Goal: Learn about a topic

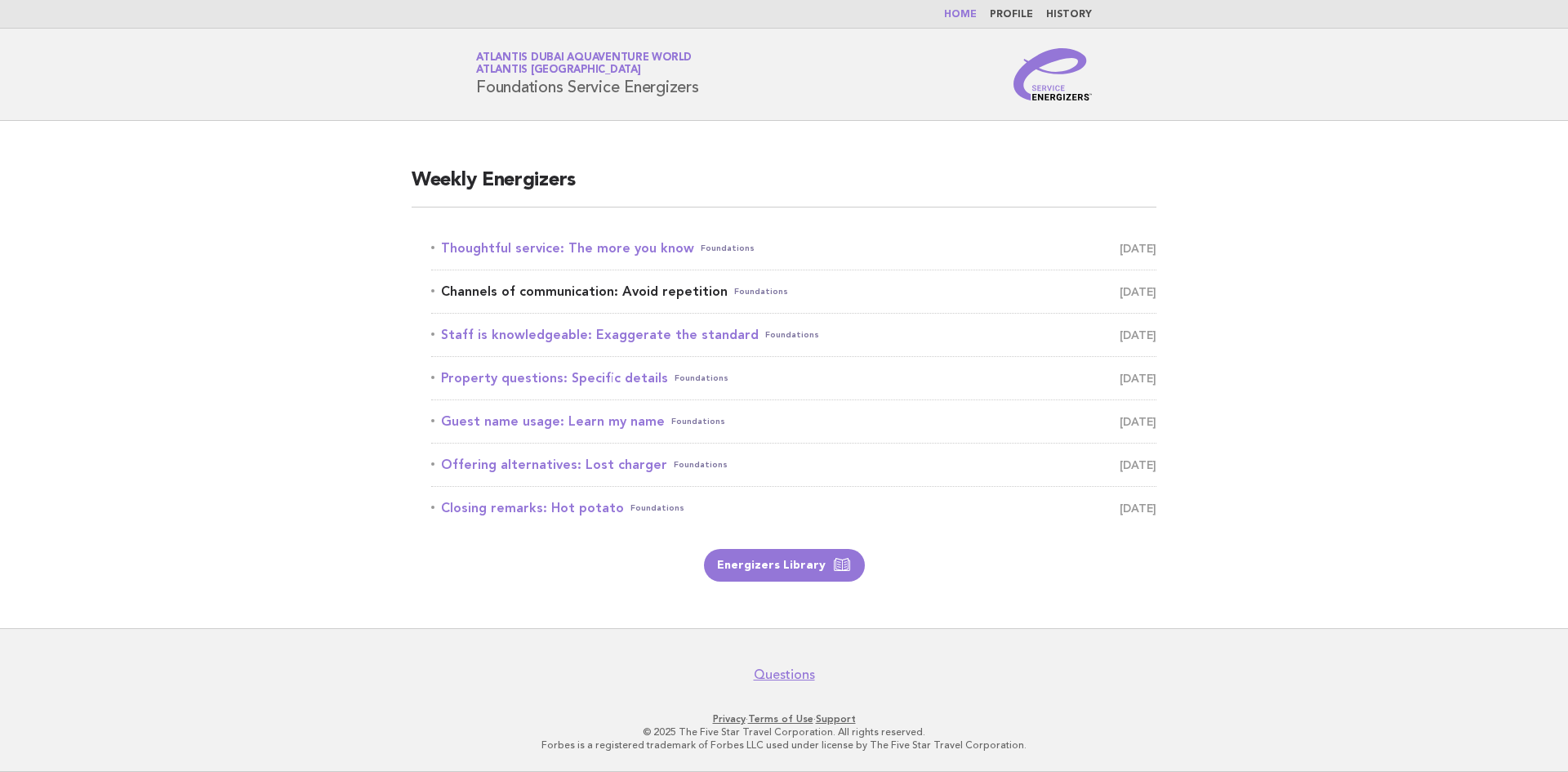
click at [1068, 289] on link "Channels of communication: Avoid repetition Foundations [DATE]" at bounding box center [794, 291] width 725 height 23
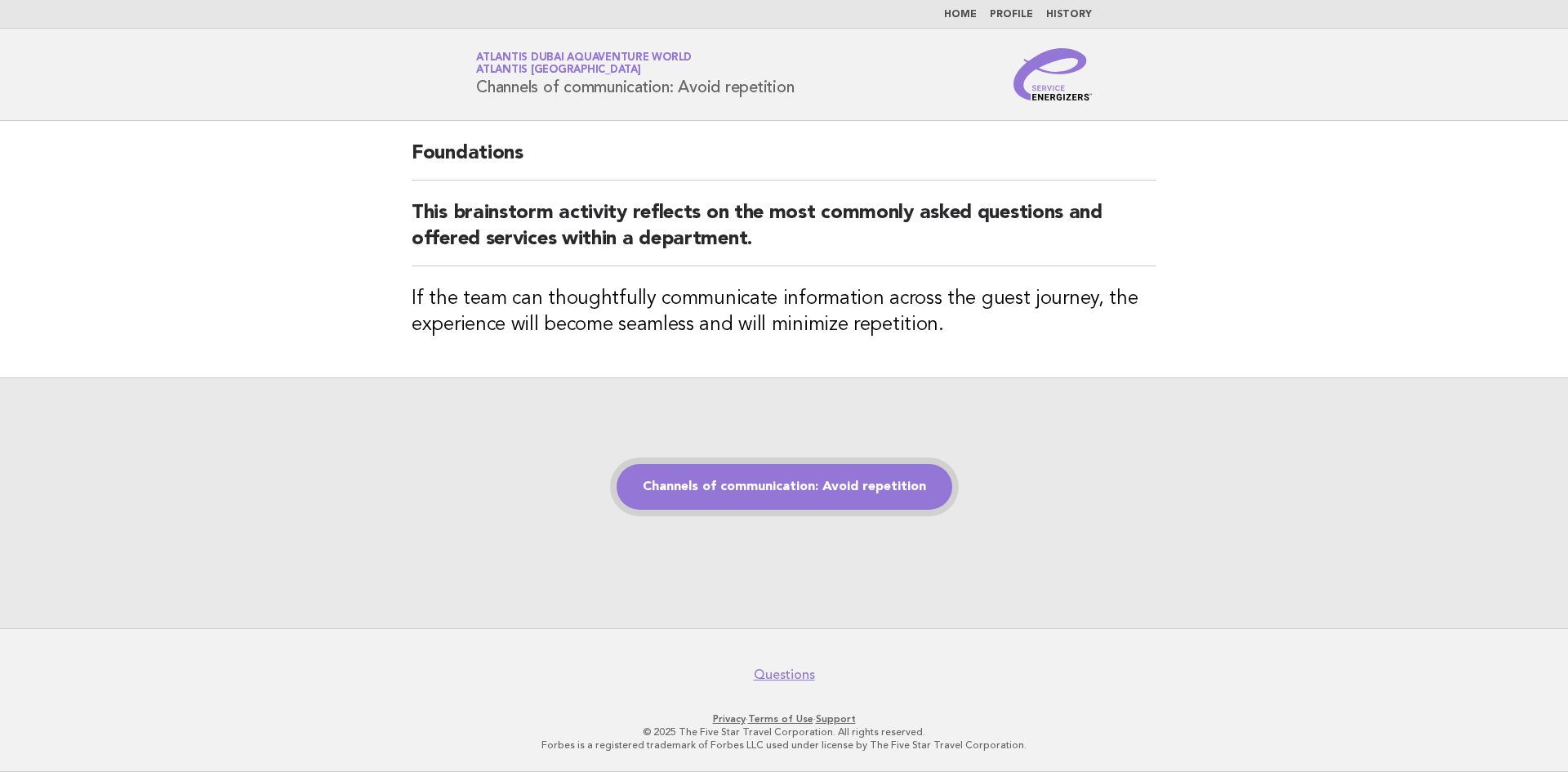
click at [790, 481] on link "Channels of communication: Avoid repetition" at bounding box center [784, 487] width 336 height 46
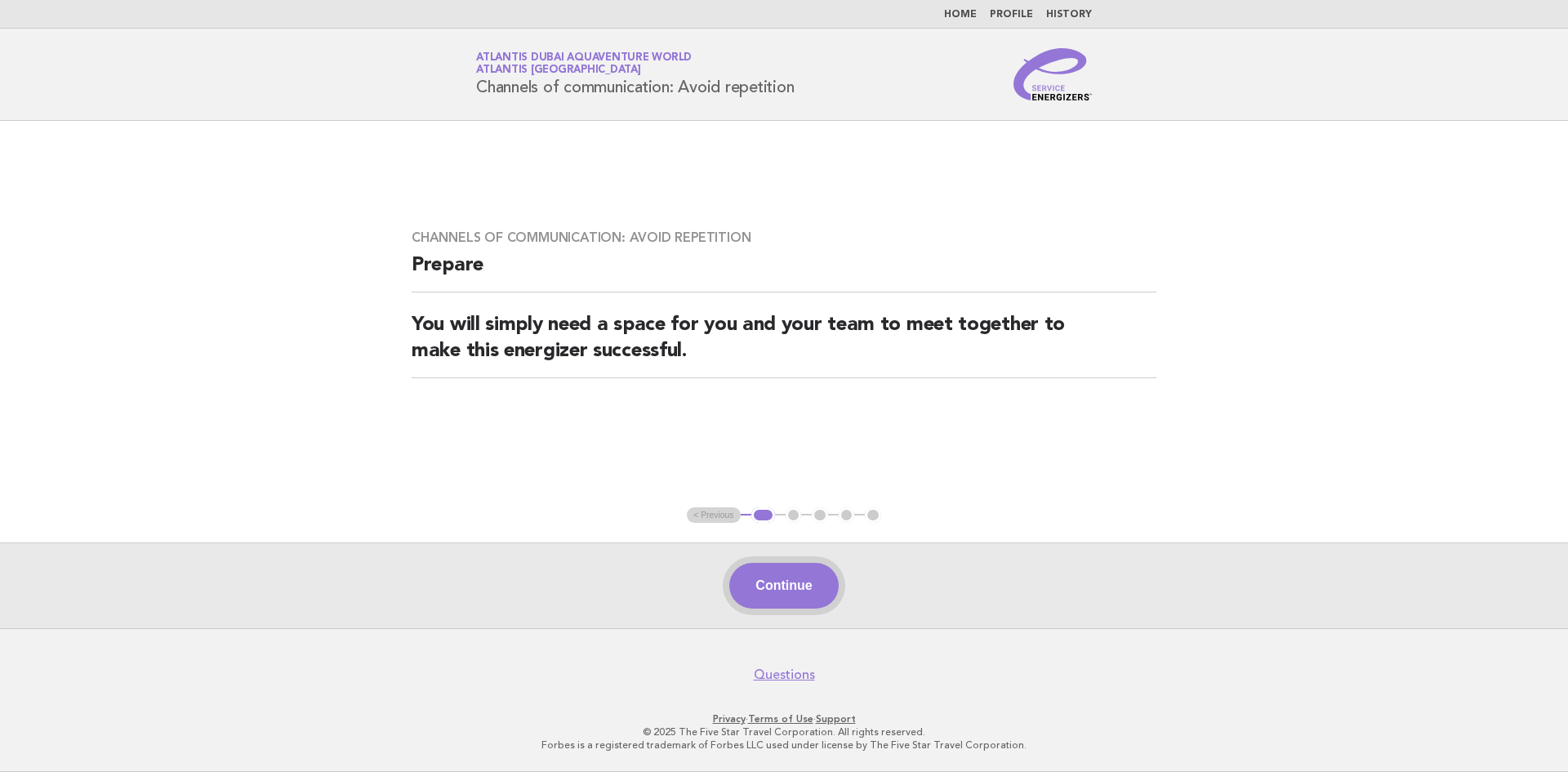
click at [797, 577] on button "Continue" at bounding box center [784, 586] width 109 height 46
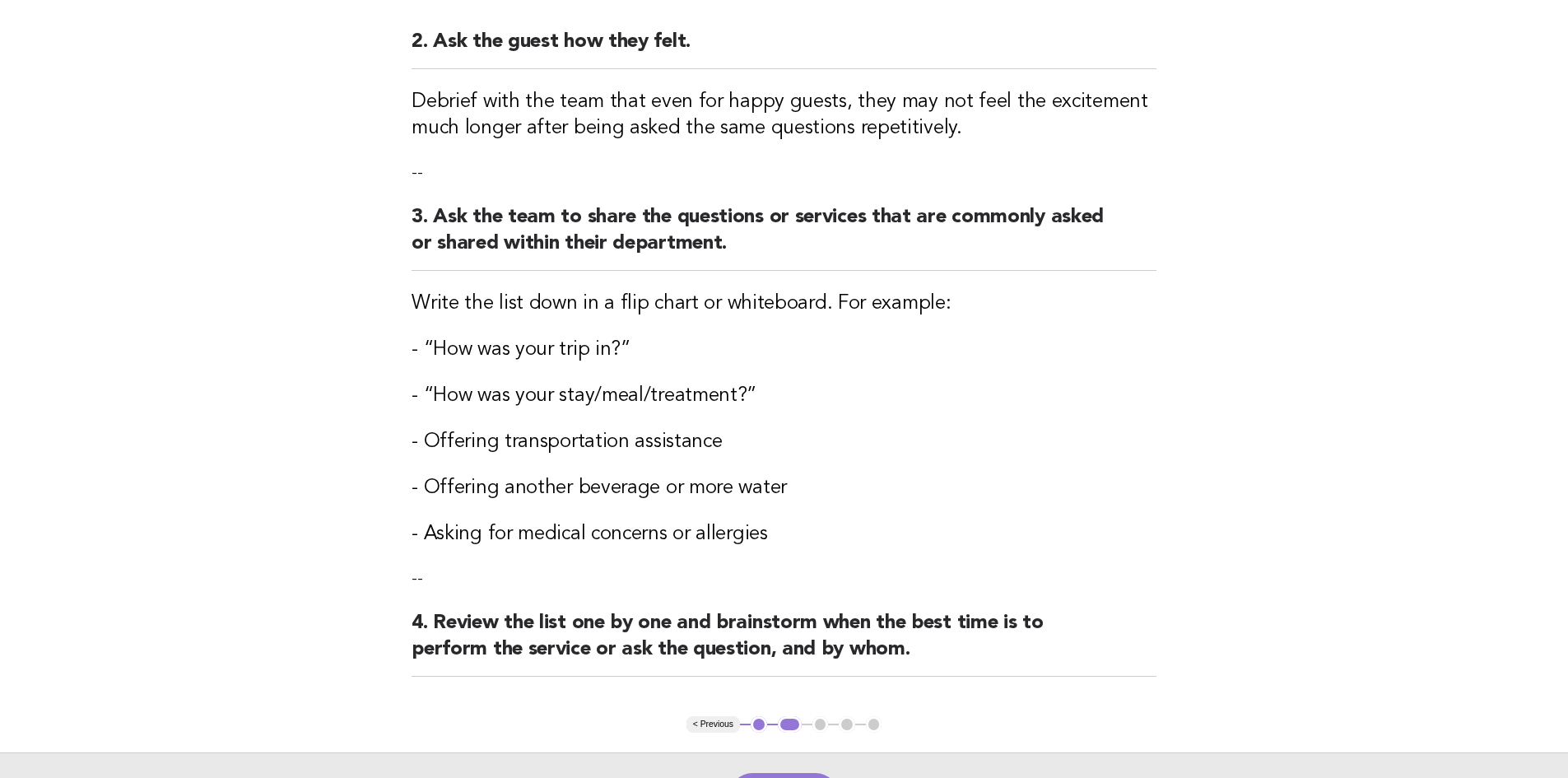
scroll to position [412, 0]
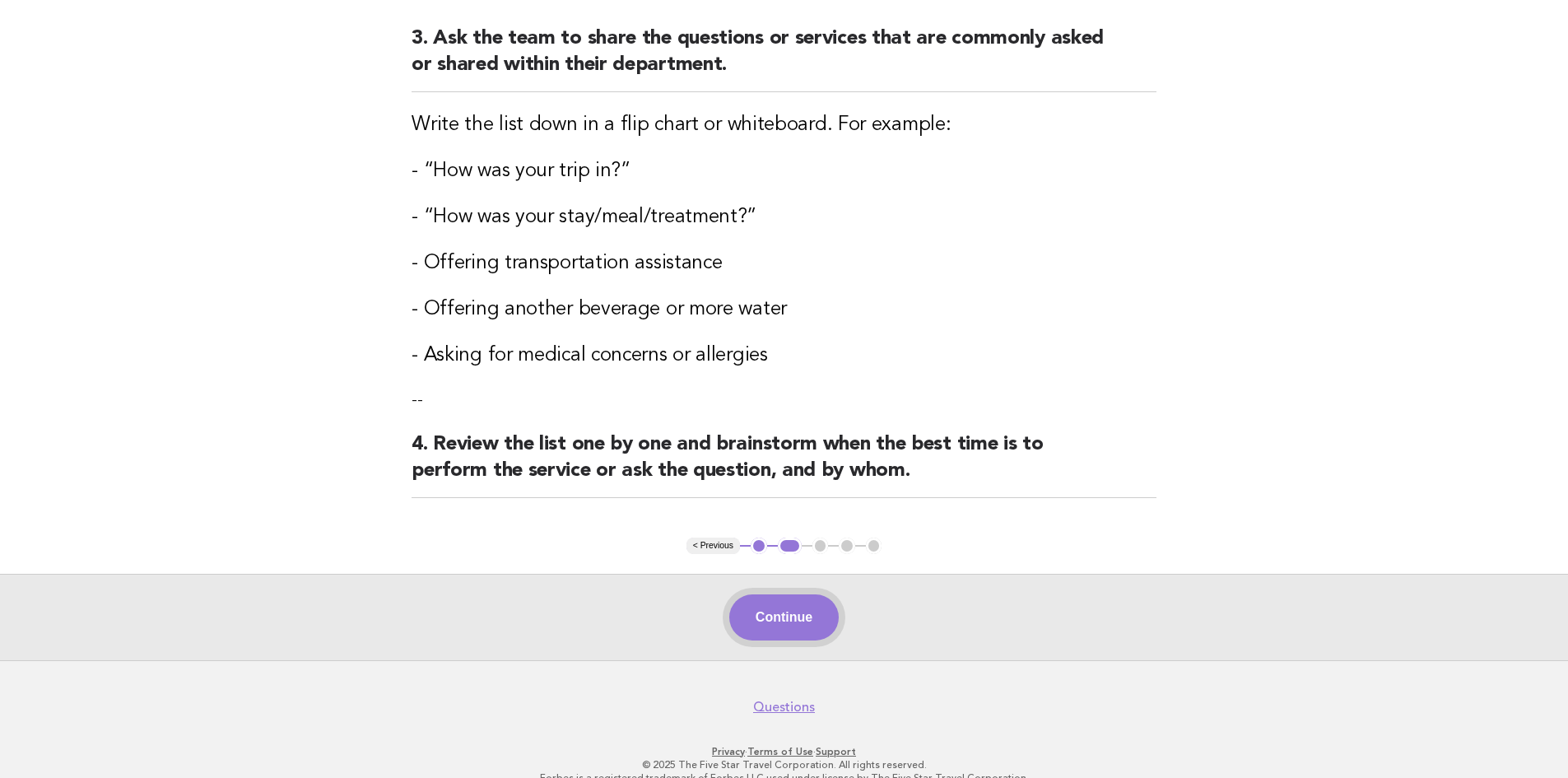
click at [757, 615] on button "Continue" at bounding box center [784, 618] width 109 height 46
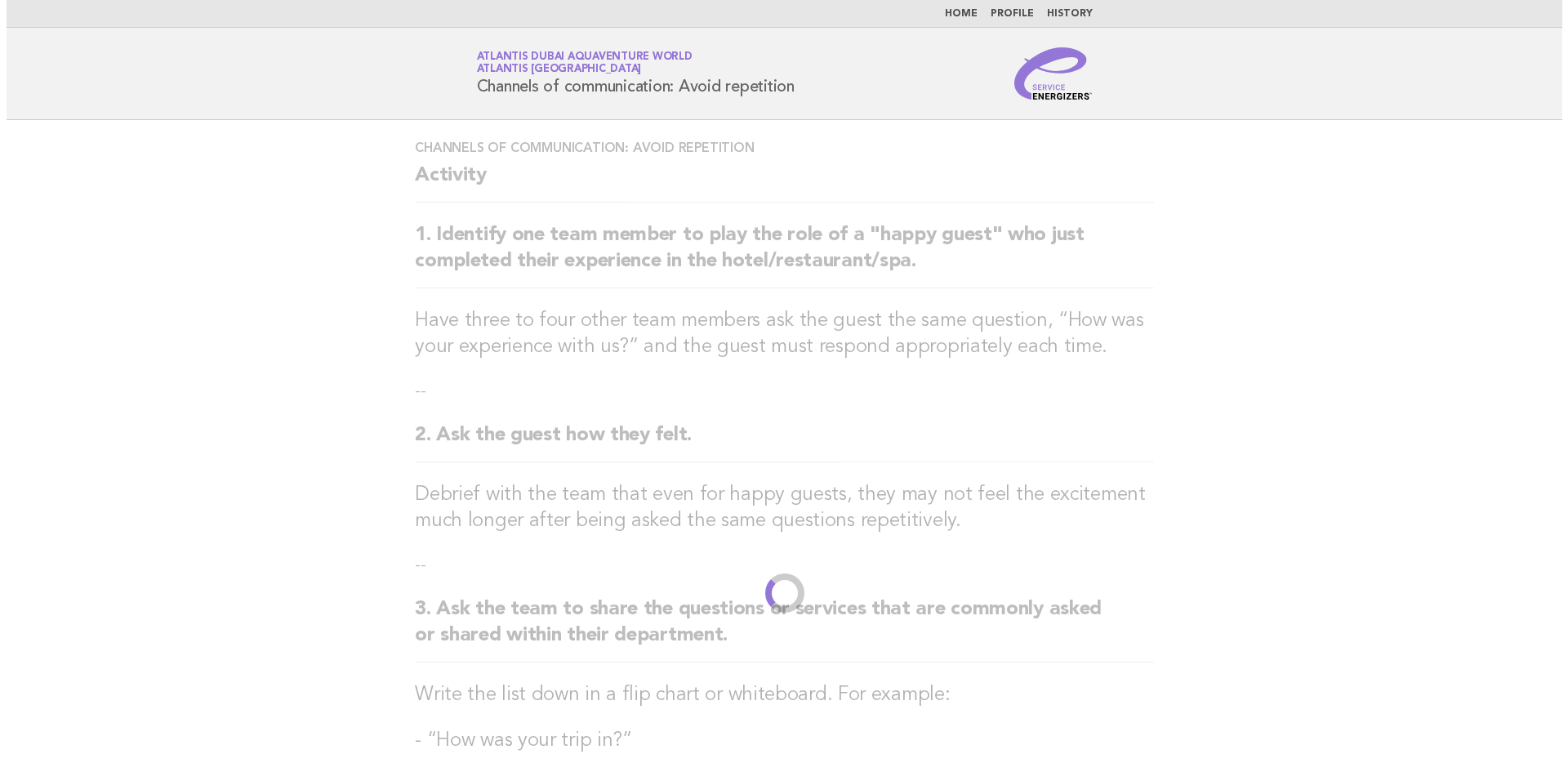
scroll to position [0, 0]
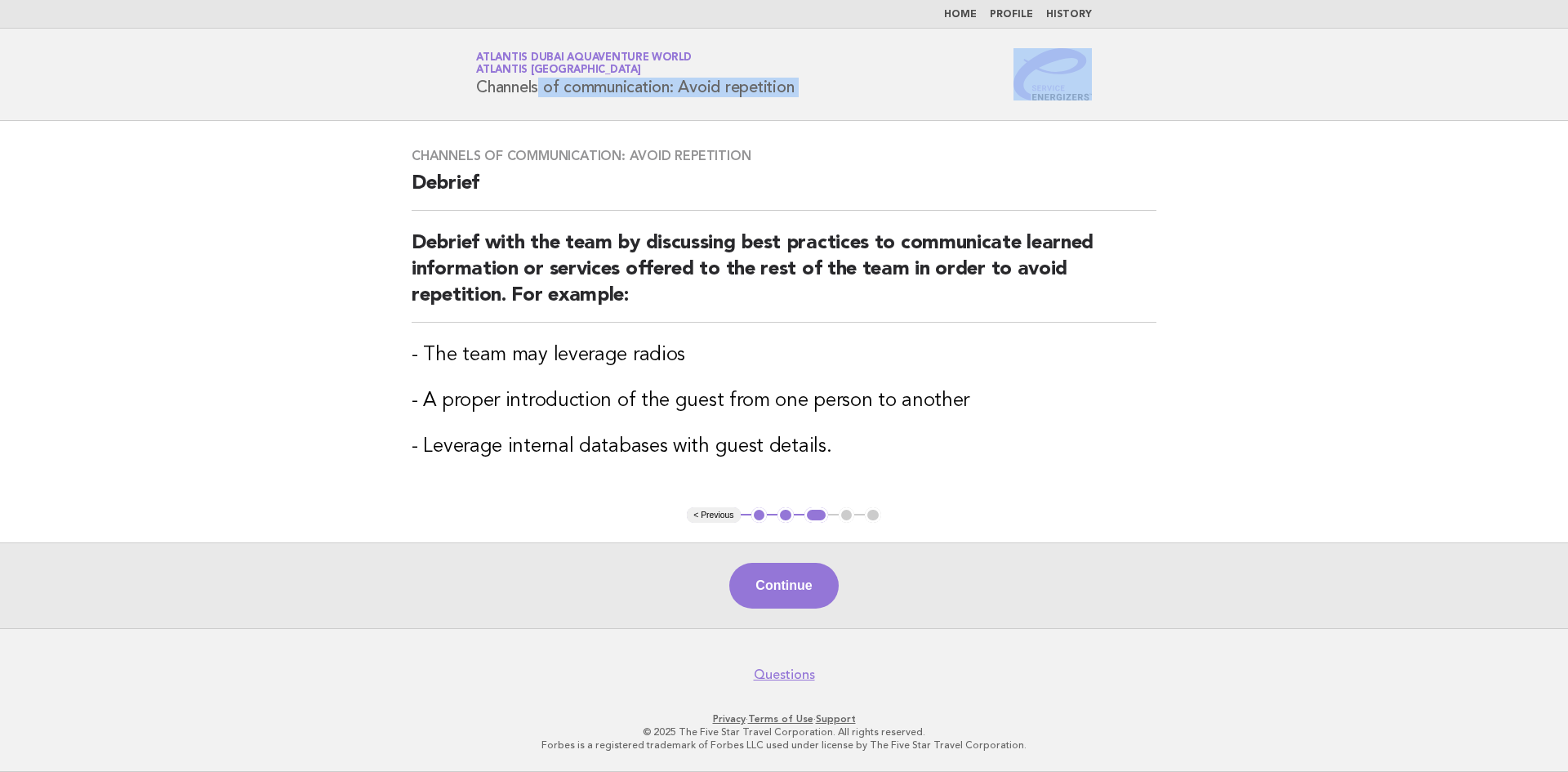
drag, startPoint x: 1170, startPoint y: 95, endPoint x: 467, endPoint y: 85, distance: 703.1
click at [467, 85] on header "Service Energizers Atlantis Dubai Aquaventure World Atlantis [GEOGRAPHIC_DATA] …" at bounding box center [784, 75] width 1568 height 92
copy div "Channels of communication: Avoid repetition"
